Goal: Entertainment & Leisure: Consume media (video, audio)

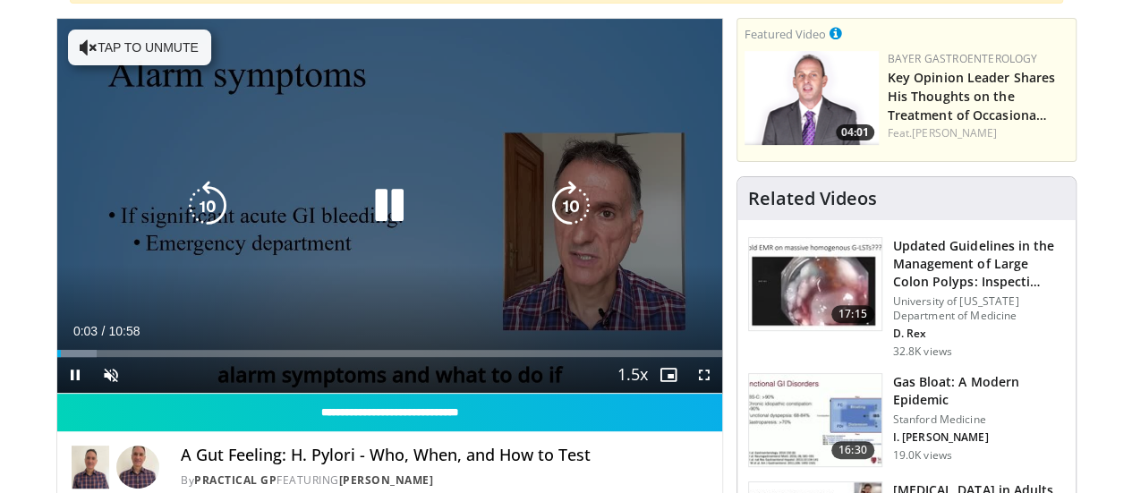
scroll to position [268, 0]
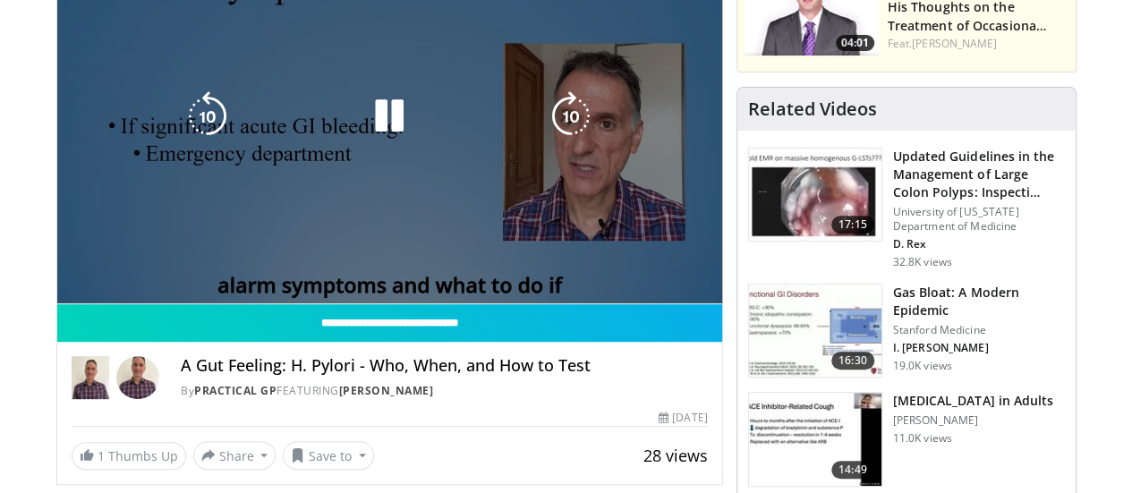
click at [64, 304] on video-js "**********" at bounding box center [389, 116] width 665 height 375
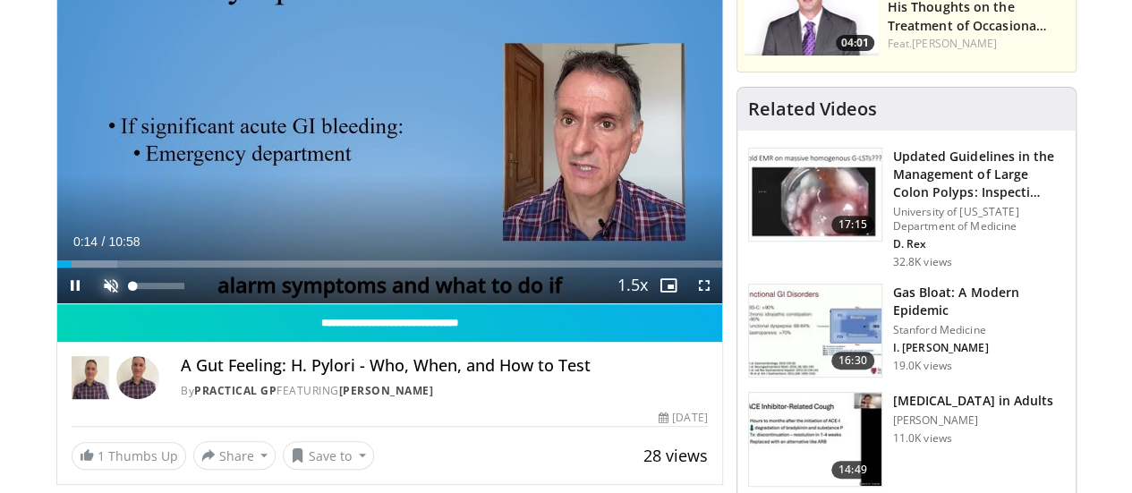
click at [93, 303] on span "Video Player" at bounding box center [111, 286] width 36 height 36
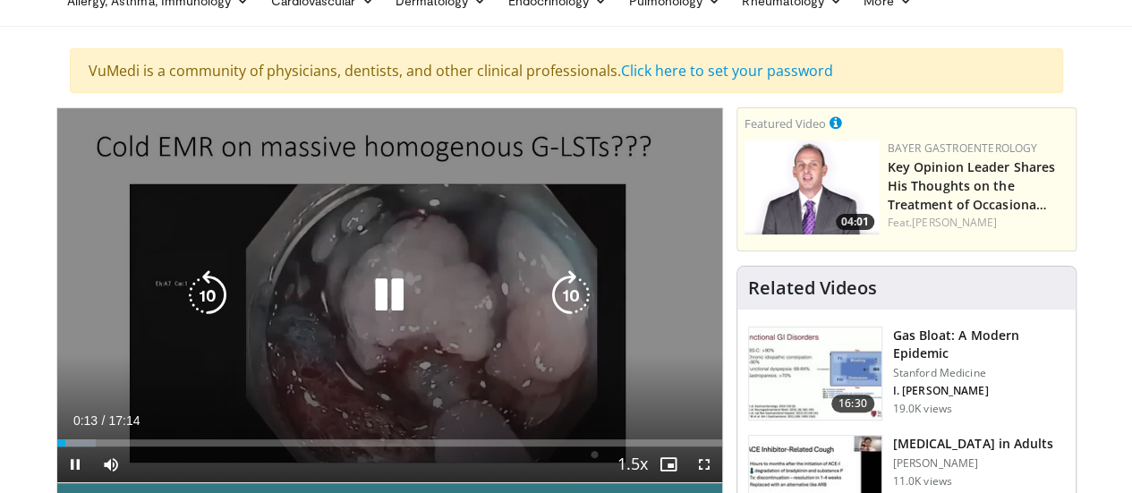
scroll to position [179, 0]
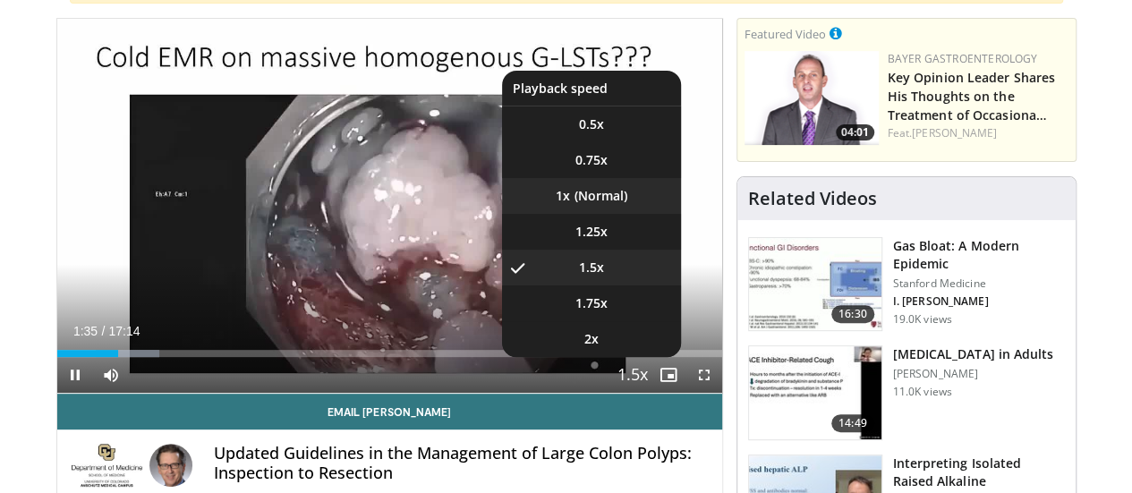
click at [610, 214] on li "1x" at bounding box center [591, 196] width 179 height 36
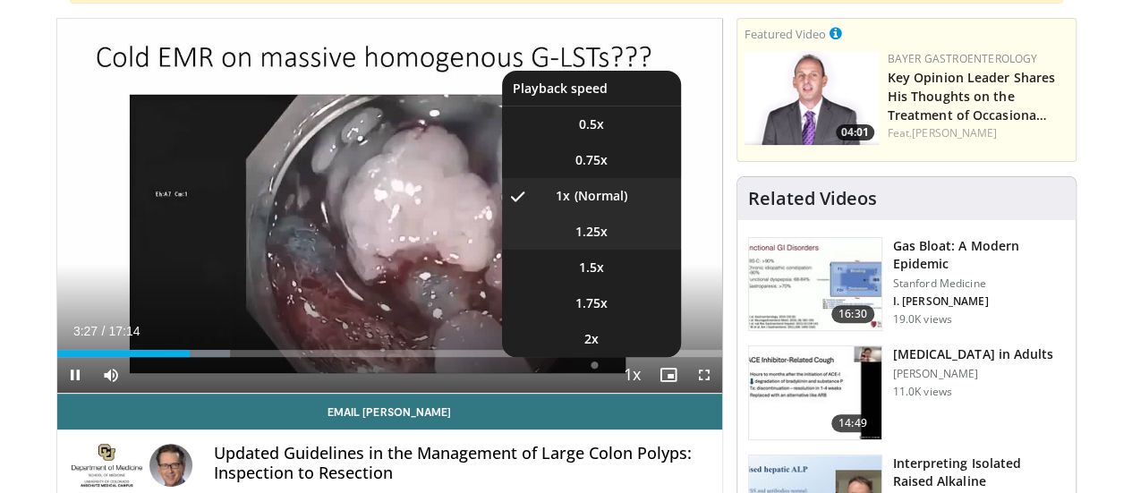
click at [601, 241] on span "1.25x" at bounding box center [591, 232] width 32 height 18
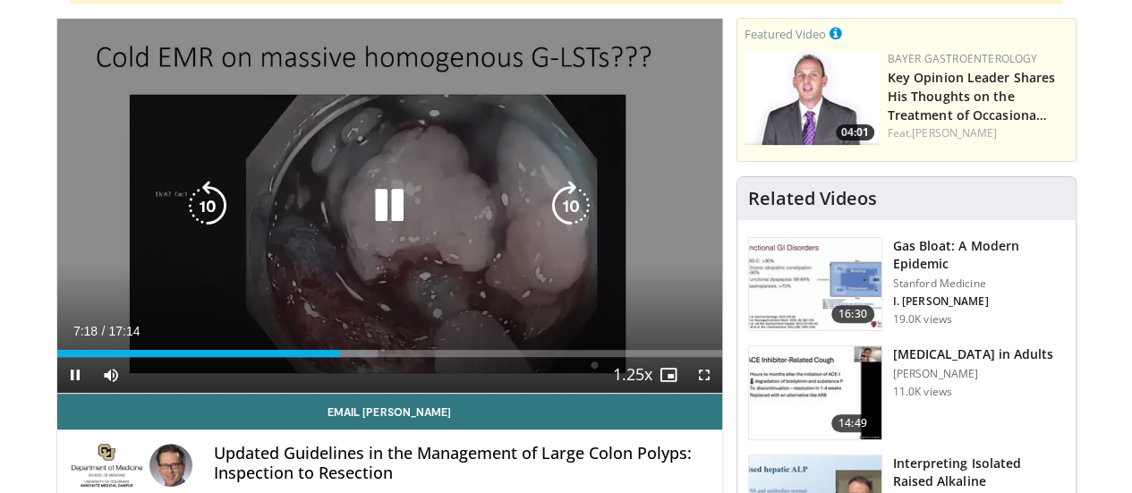
click at [364, 223] on icon "Video Player" at bounding box center [389, 206] width 50 height 50
